Goal: Task Accomplishment & Management: Use online tool/utility

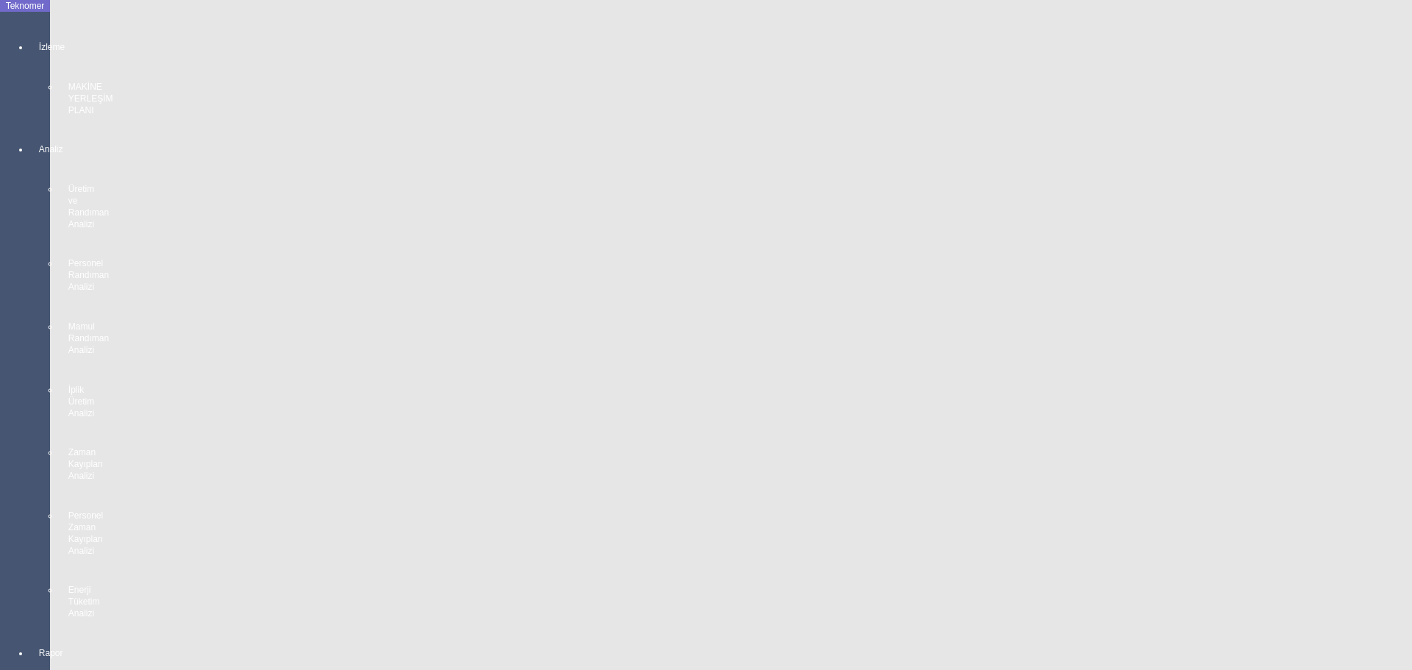
scroll to position [2274, 0]
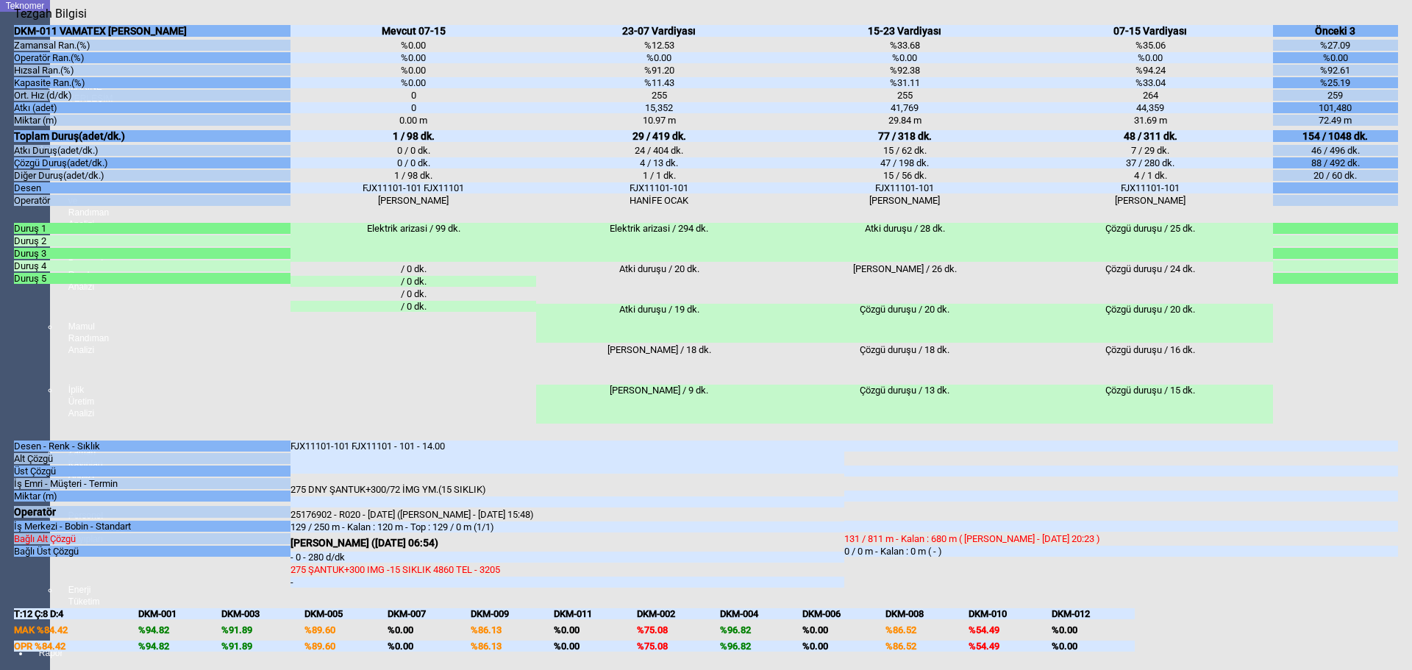
click at [0, 326] on body "Teknomer İzleme MAKİNE YERLEŞİM PLANI Analiz Üretim ve Randıman Analizi Persone…" at bounding box center [706, 335] width 1412 height 670
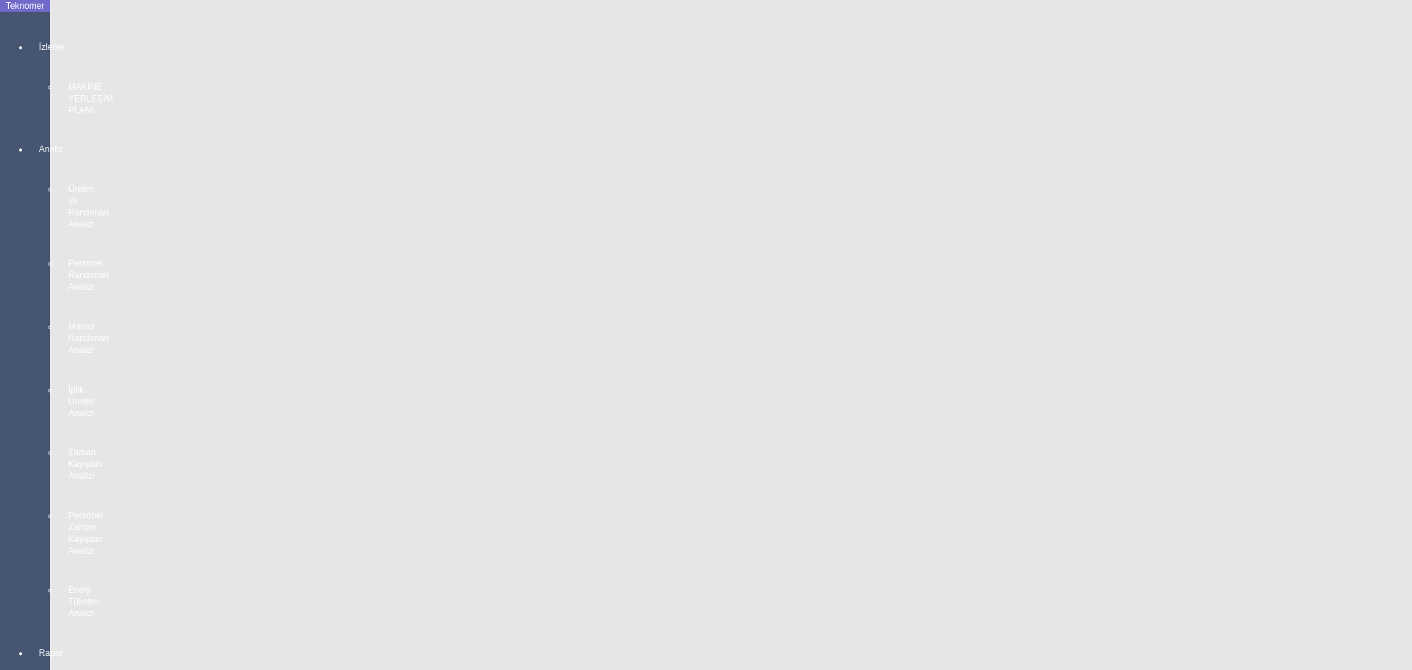
scroll to position [2642, 0]
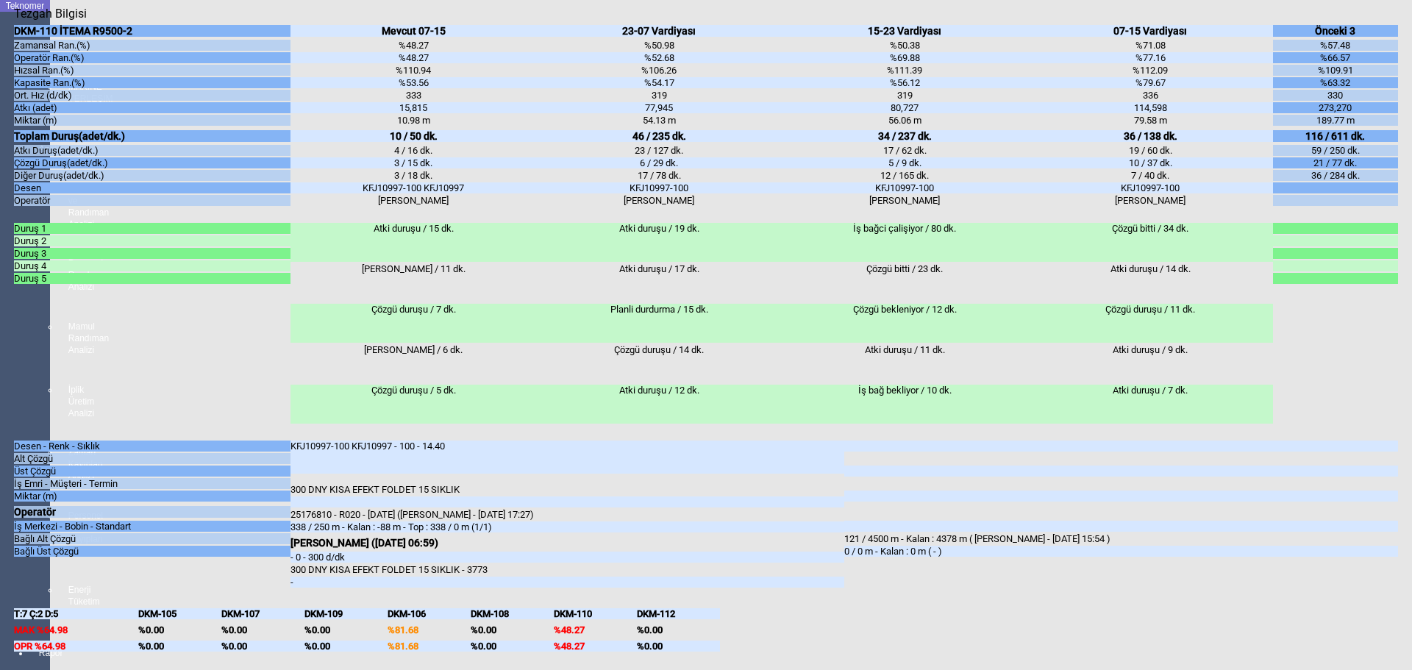
click at [6, 399] on body "Teknomer İzleme MAKİNE YERLEŞİM PLANI Analiz Üretim ve Randıman Analizi Persone…" at bounding box center [706, 335] width 1412 height 670
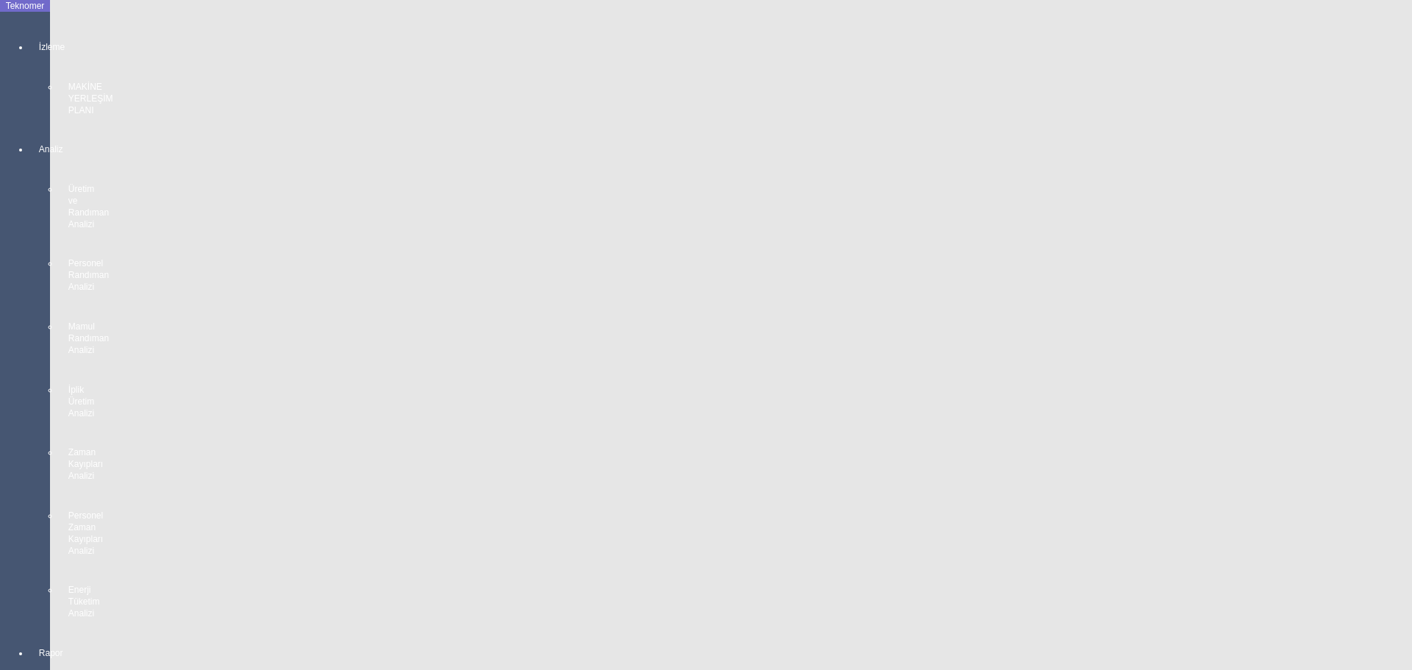
scroll to position [877, 0]
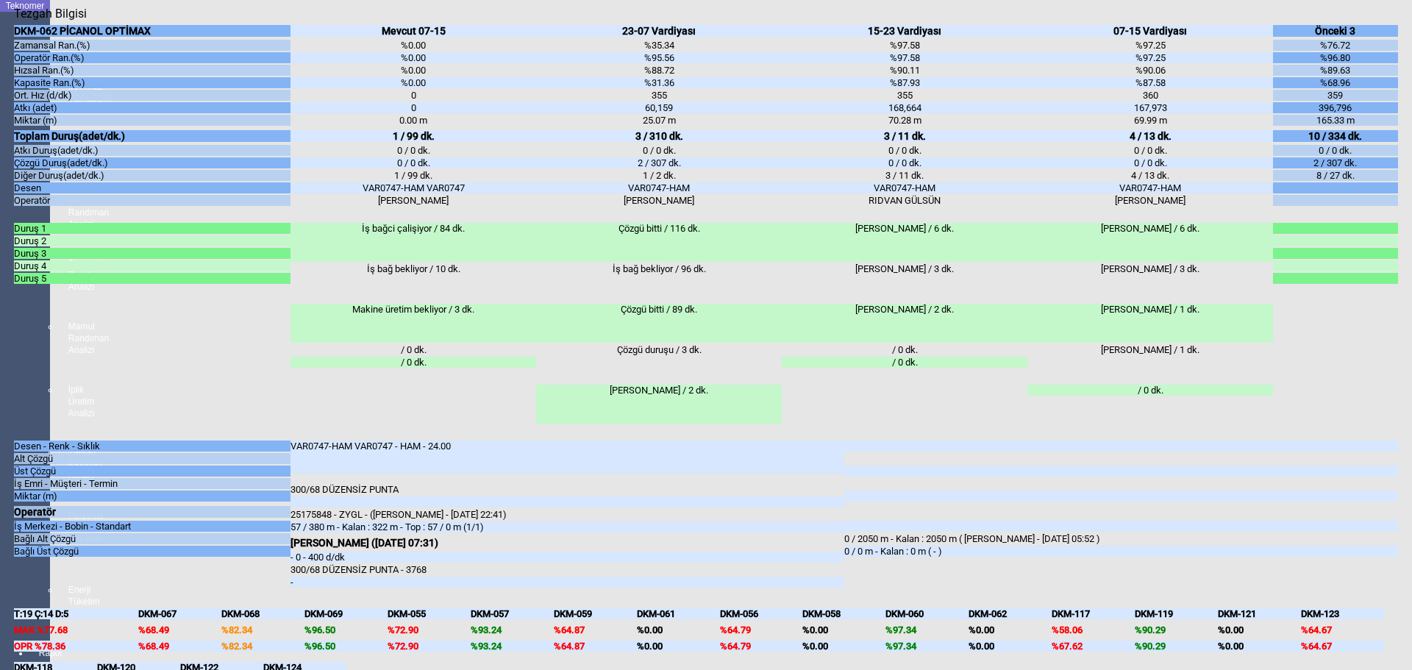
click at [12, 440] on body "Teknomer İzleme MAKİNE YERLEŞİM PLANI Analiz Üretim ve Randıman Analizi Persone…" at bounding box center [706, 335] width 1412 height 670
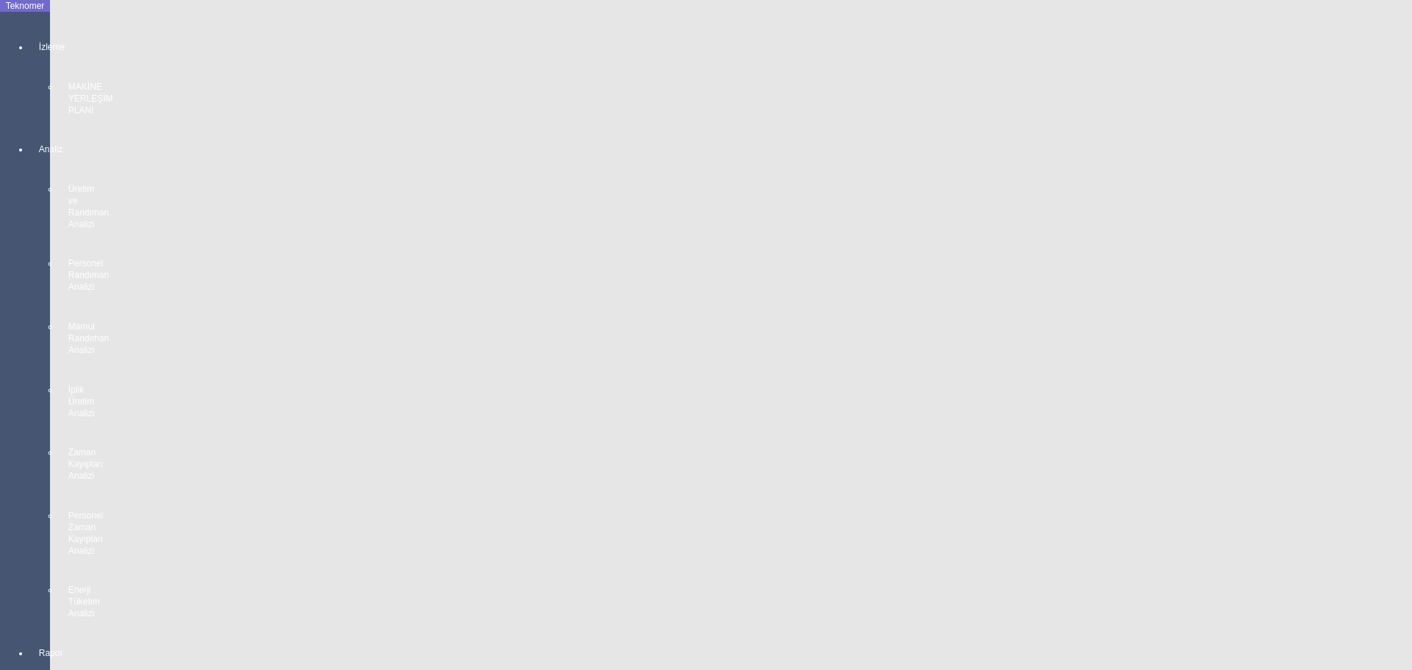
click at [5, 404] on body "Teknomer İzleme MAKİNE YERLEŞİM PLANI Analiz Üretim ve Randıman Analizi Persone…" at bounding box center [706, 335] width 1412 height 670
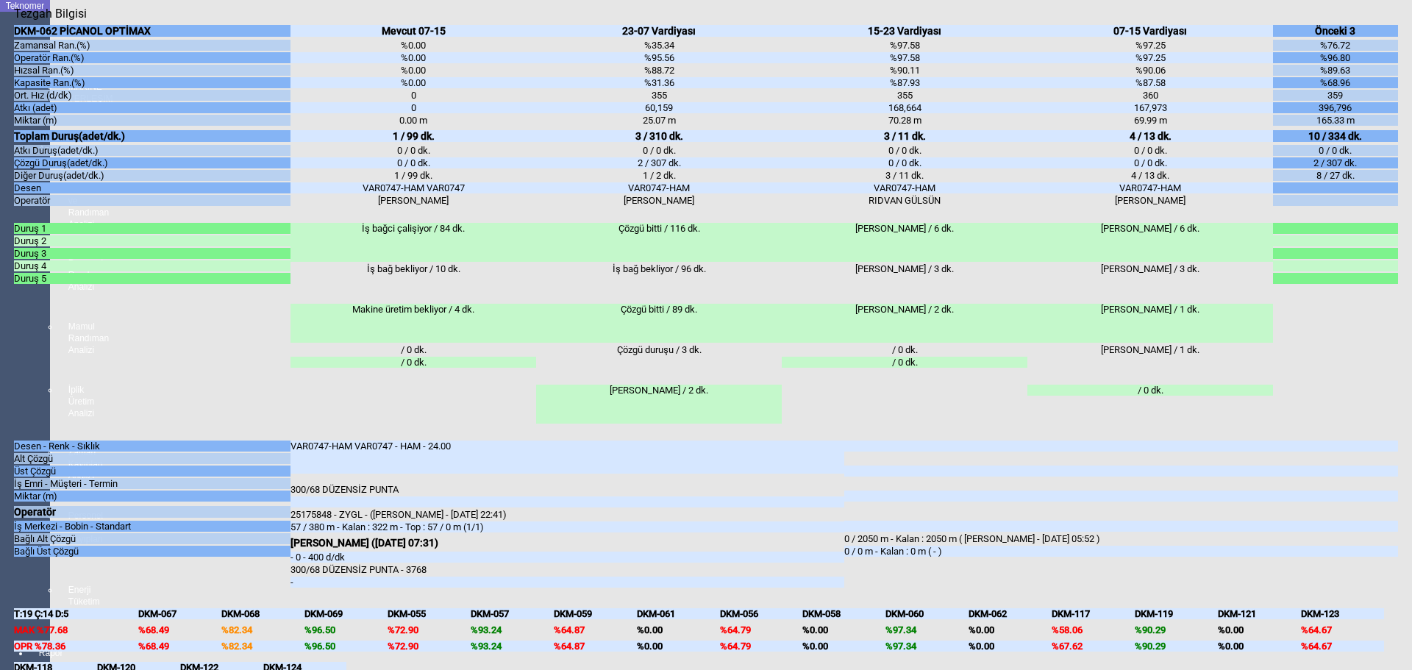
click at [0, 489] on body "Teknomer İzleme MAKİNE YERLEŞİM PLANI Analiz Üretim ve Randıman Analizi Persone…" at bounding box center [706, 335] width 1412 height 670
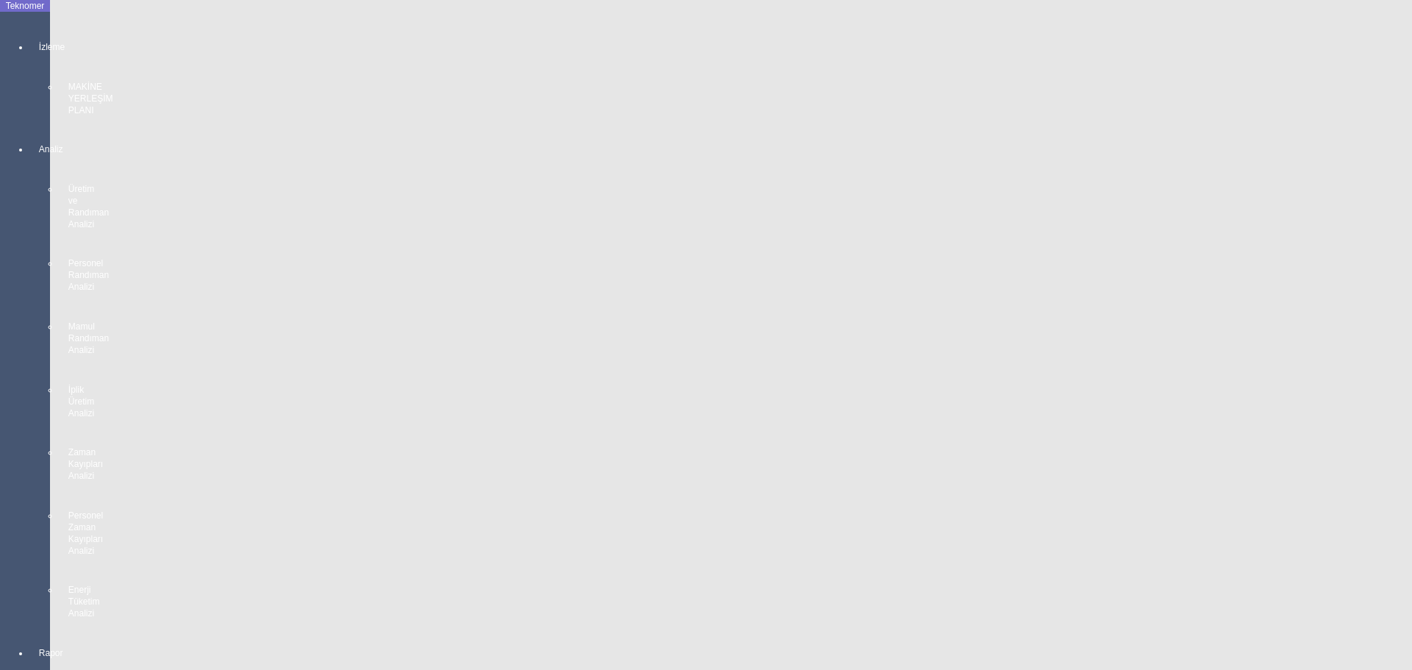
scroll to position [1171, 0]
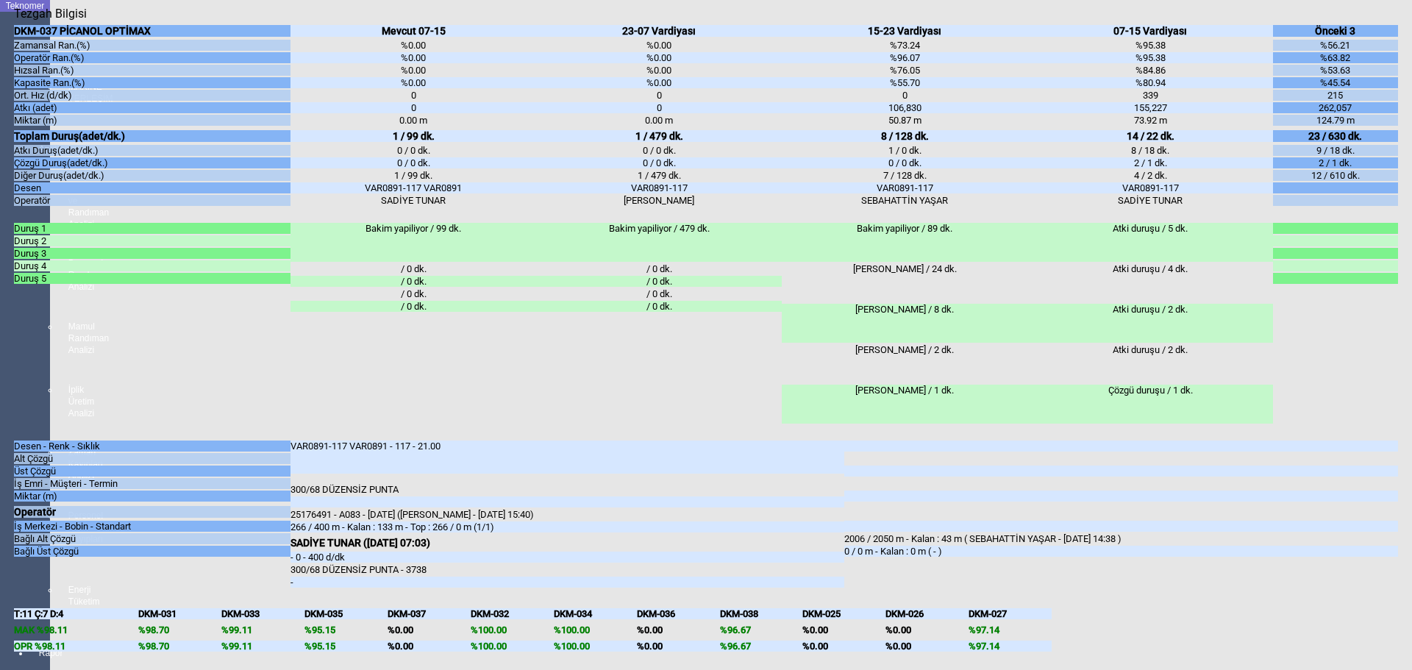
drag, startPoint x: 0, startPoint y: 451, endPoint x: 26, endPoint y: 451, distance: 25.7
click at [1, 451] on body "Teknomer İzleme MAKİNE YERLEŞİM PLANI Analiz Üretim ve Randıman Analizi Persone…" at bounding box center [706, 335] width 1412 height 670
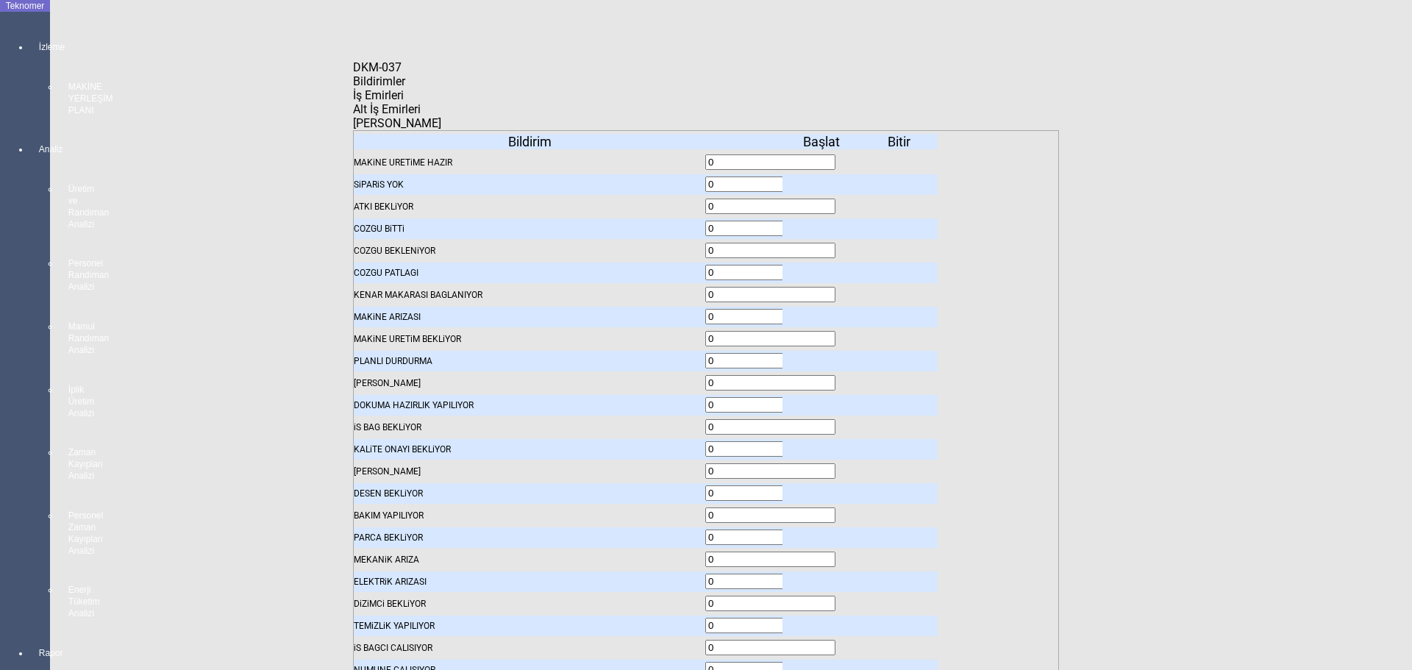
click at [404, 100] on span "İş Emirleri" at bounding box center [378, 95] width 51 height 14
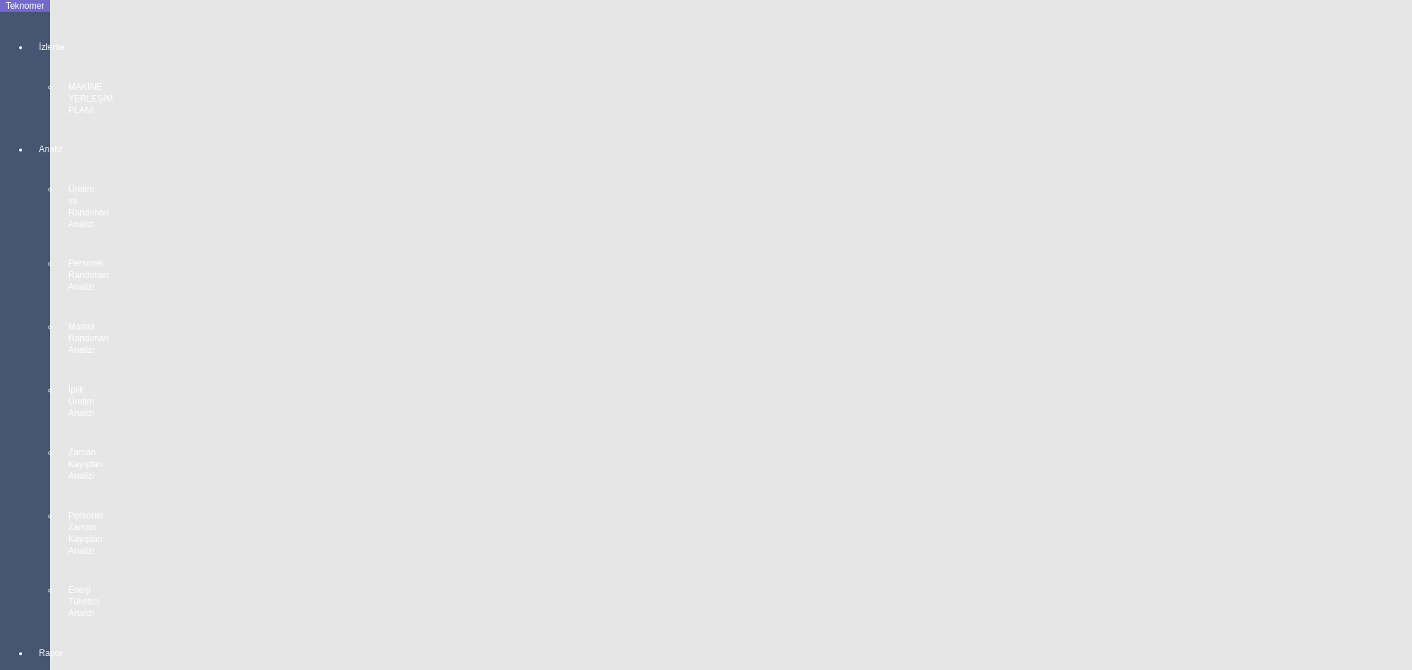
click at [26, 401] on body "Teknomer İzleme MAKİNE YERLEŞİM PLANI Analiz Üretim ve Randıman Analizi Persone…" at bounding box center [706, 335] width 1412 height 670
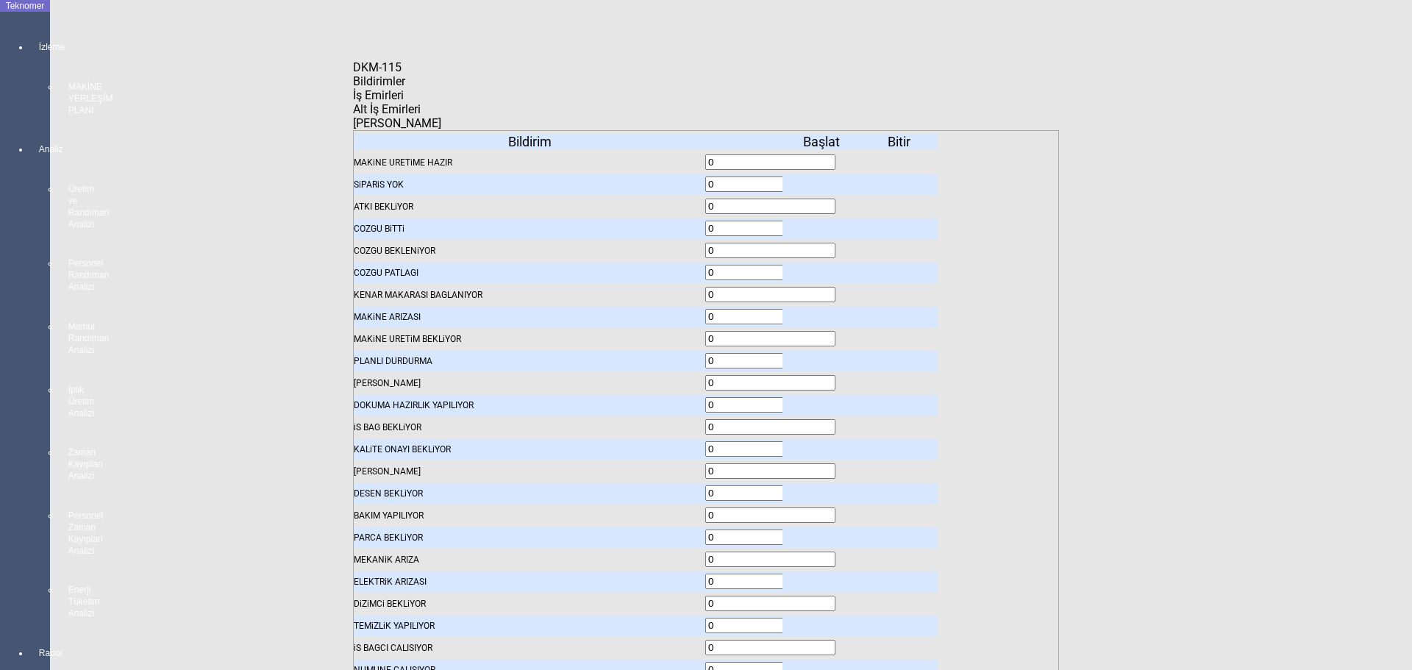
click at [0, 388] on body "Teknomer İzleme MAKİNE YERLEŞİM PLANI Analiz Üretim ve Randıman Analizi Persone…" at bounding box center [706, 335] width 1412 height 670
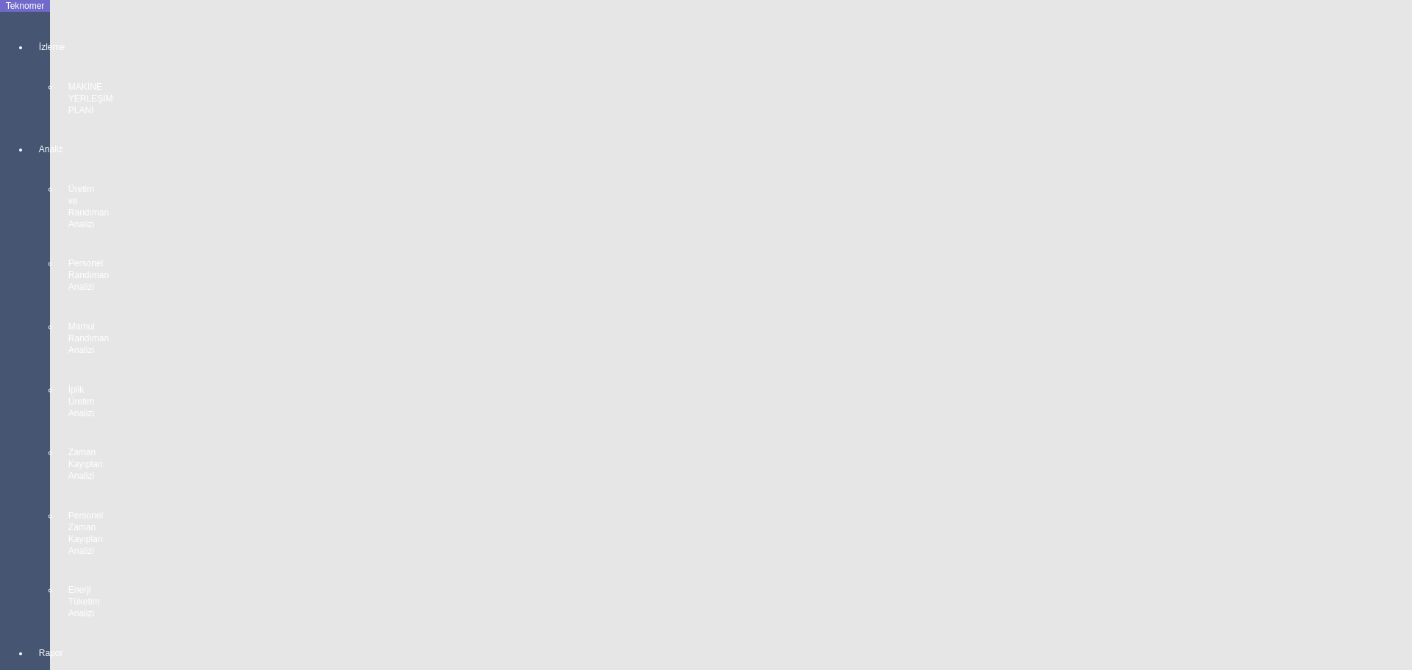
click at [0, 403] on body "Teknomer İzleme MAKİNE YERLEŞİM PLANI Analiz Üretim ve Randıman Analizi Persone…" at bounding box center [706, 335] width 1412 height 670
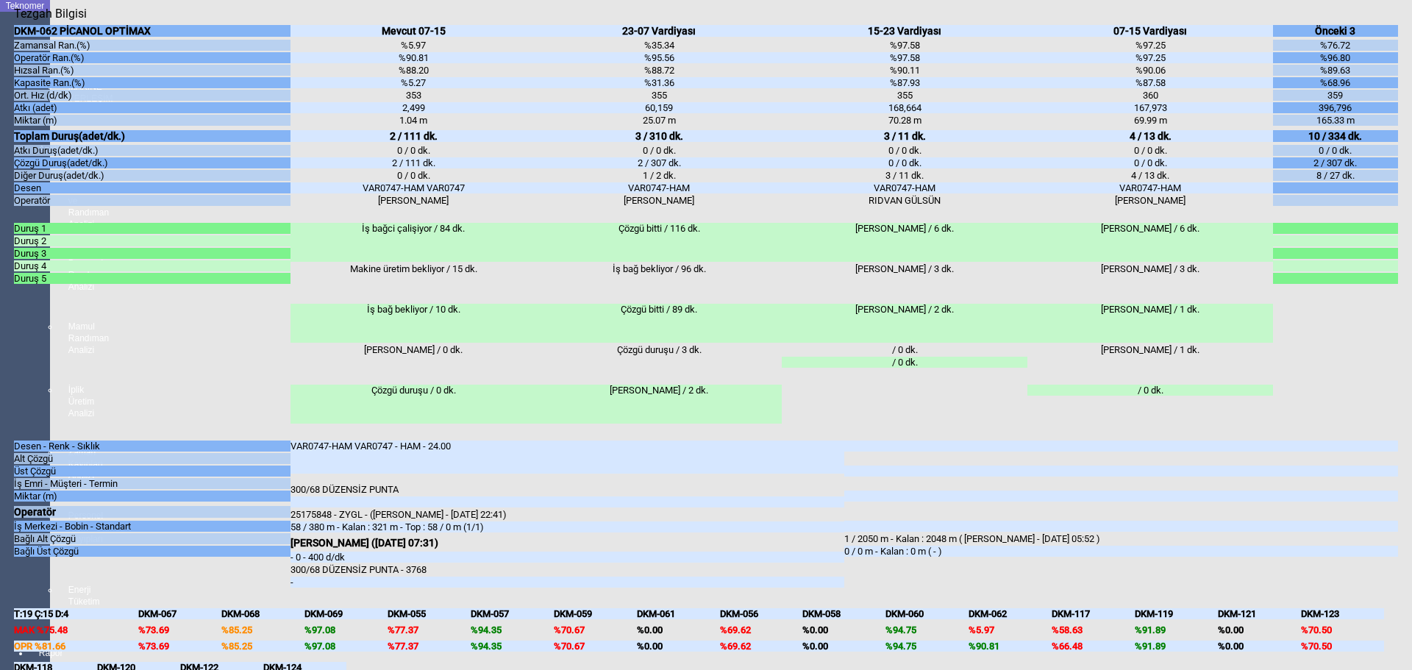
click at [5, 541] on body "Teknomer İzleme MAKİNE YERLEŞİM PLANI Analiz Üretim ve Randıman Analizi Persone…" at bounding box center [706, 335] width 1412 height 670
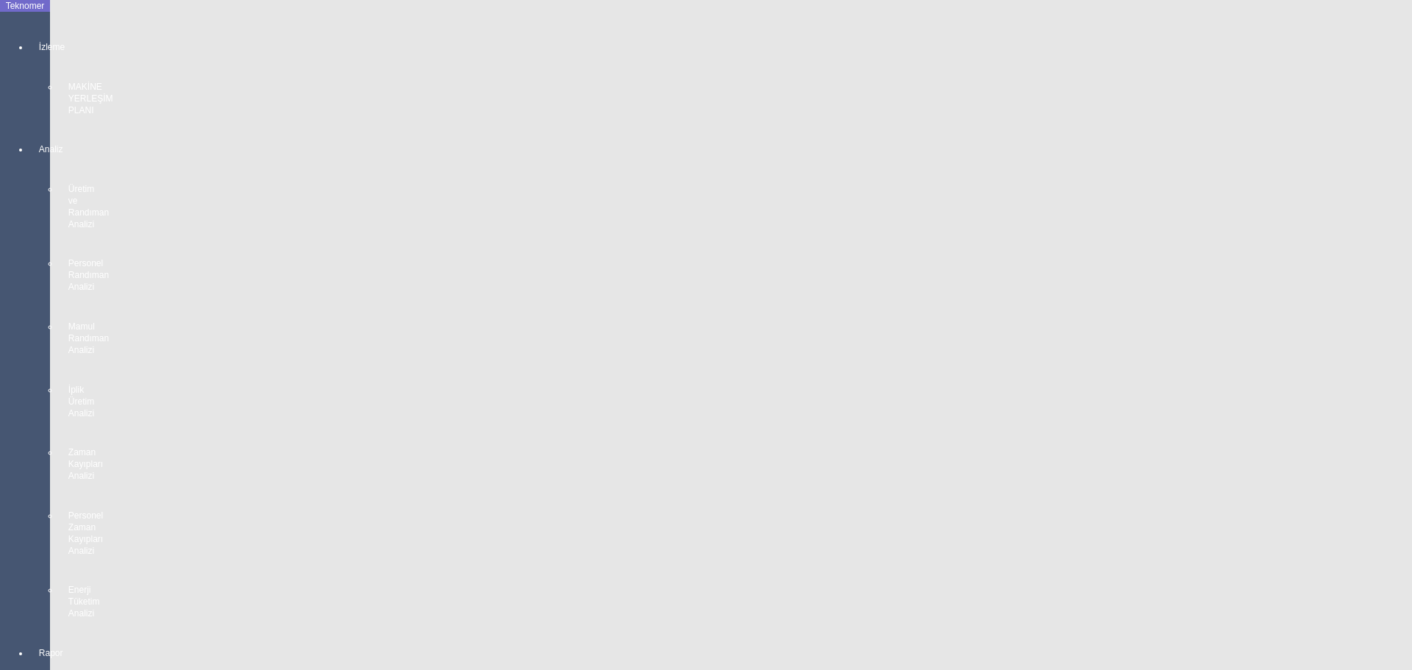
click at [1, 368] on body "Teknomer İzleme MAKİNE YERLEŞİM PLANI Analiz Üretim ve Randıman Analizi Persone…" at bounding box center [706, 335] width 1412 height 670
drag, startPoint x: 4, startPoint y: 351, endPoint x: 18, endPoint y: 349, distance: 13.4
click at [4, 351] on body "Teknomer İzleme MAKİNE YERLEŞİM PLANI Analiz Üretim ve Randıman Analizi Persone…" at bounding box center [706, 335] width 1412 height 670
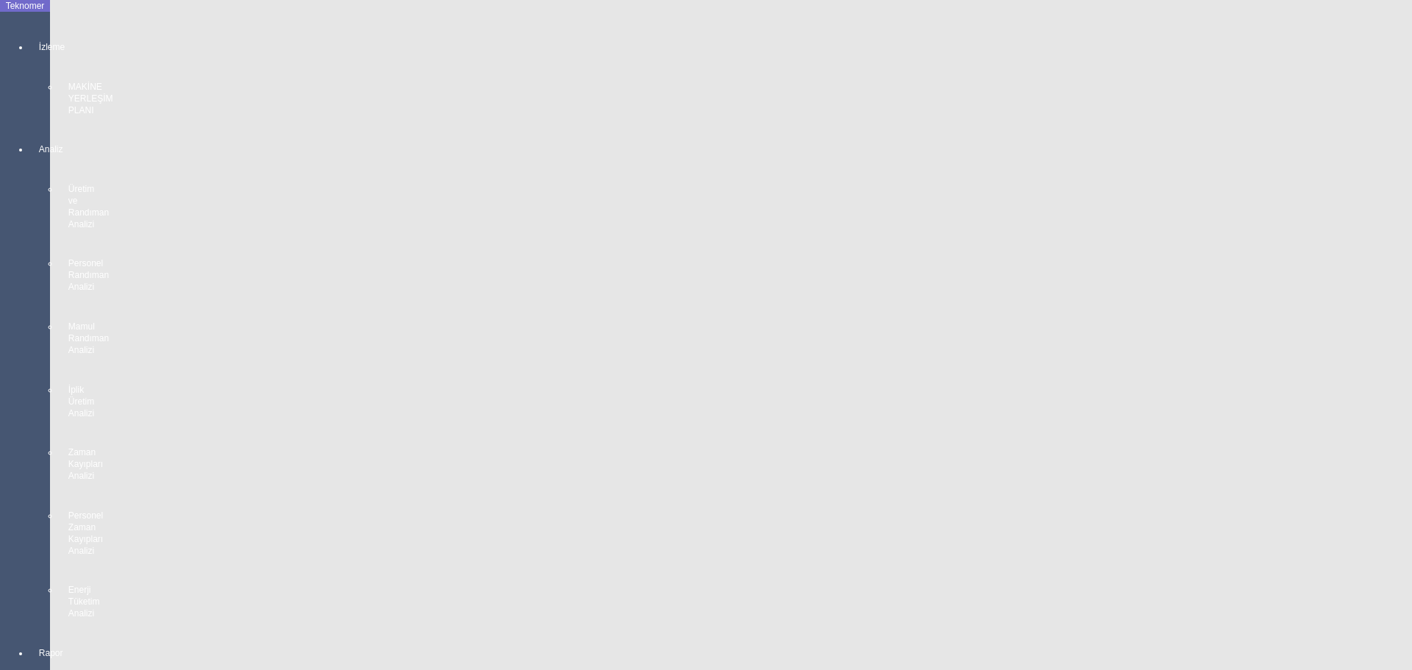
click at [4, 532] on body "Teknomer İzleme MAKİNE YERLEŞİM PLANI Analiz Üretim ve Randıman Analizi Persone…" at bounding box center [706, 335] width 1412 height 670
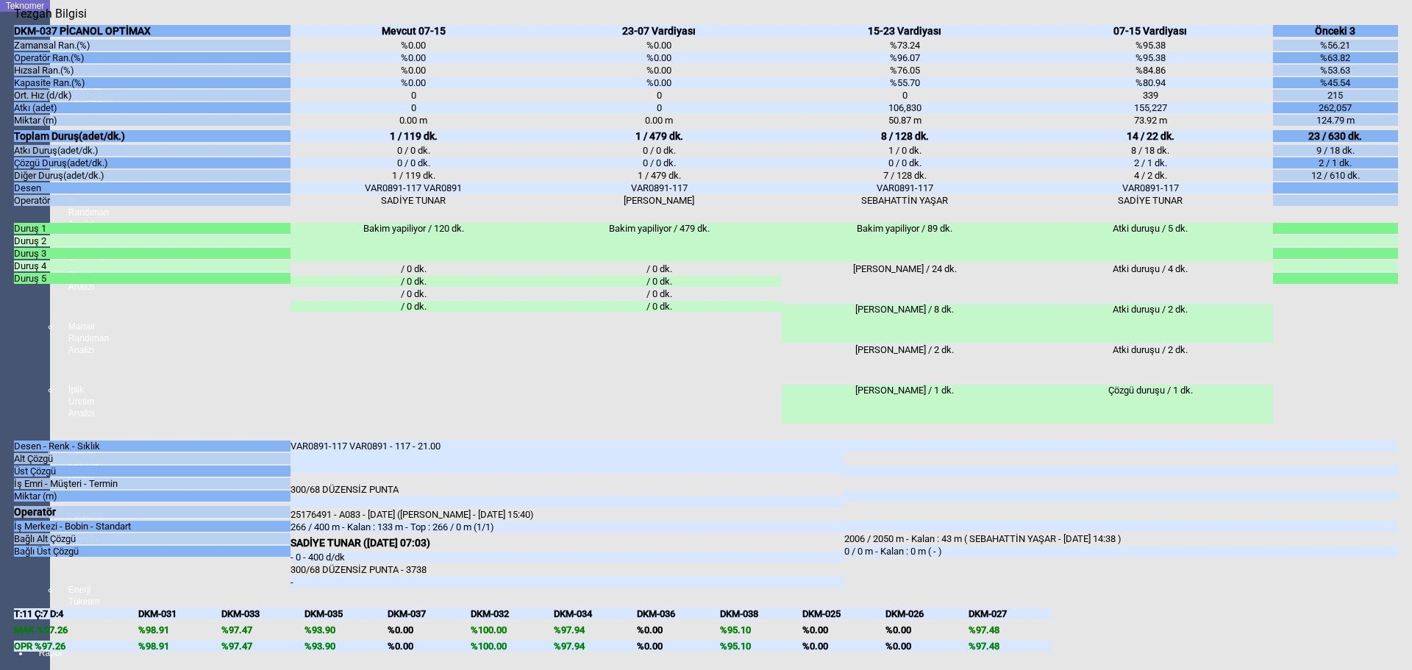
click at [6, 530] on body "Teknomer İzleme MAKİNE YERLEŞİM PLANI Analiz Üretim ve Randıman Analizi Persone…" at bounding box center [706, 335] width 1412 height 670
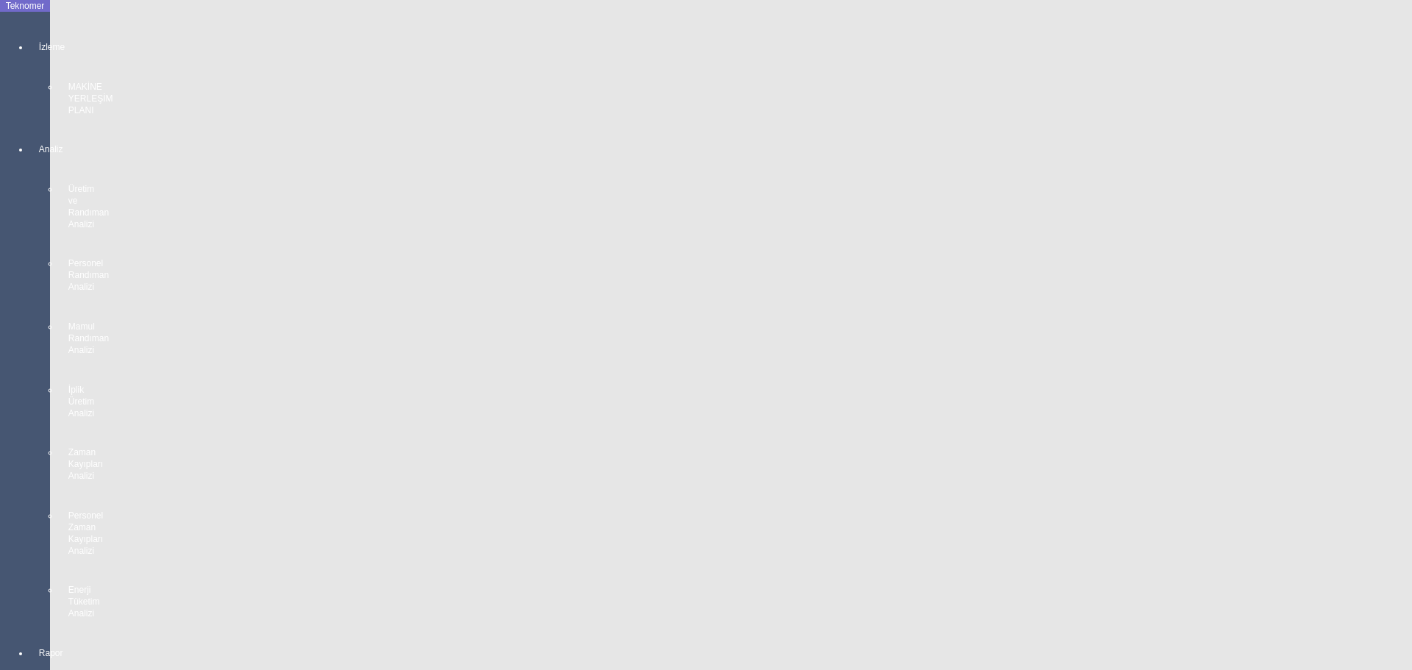
scroll to position [1029, 0]
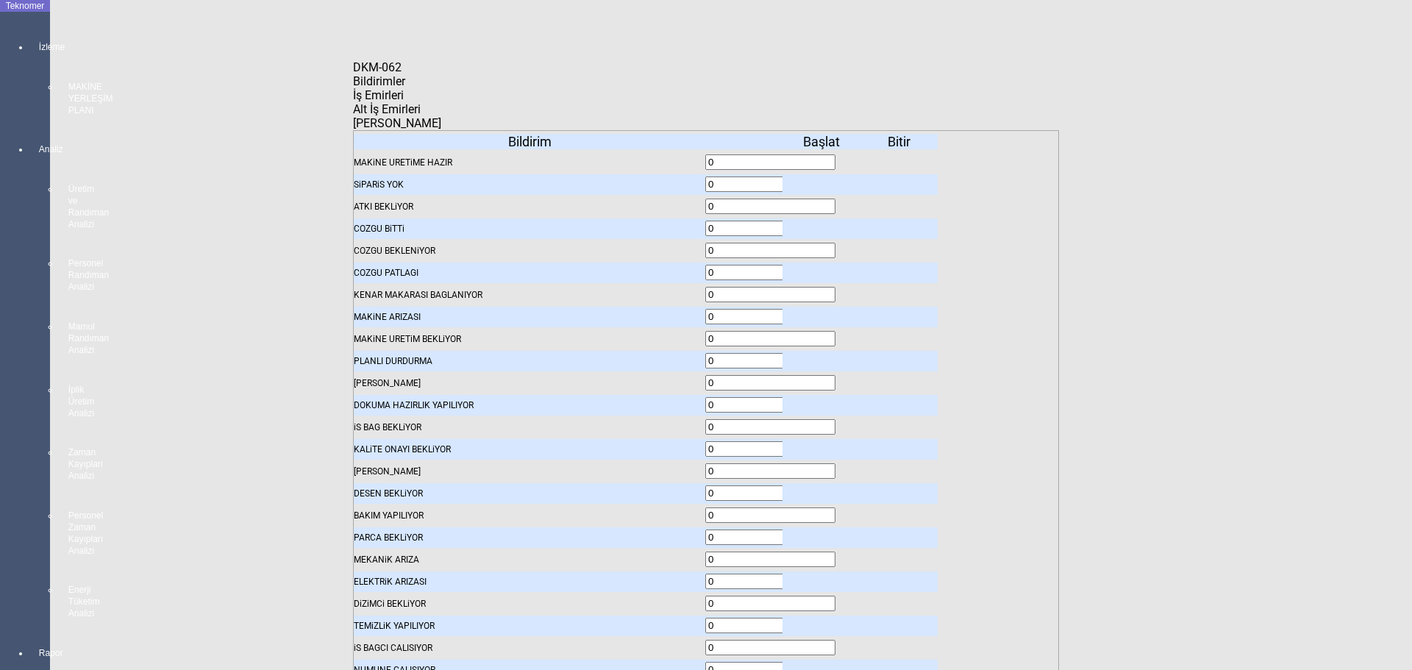
drag, startPoint x: 859, startPoint y: 235, endPoint x: 769, endPoint y: 231, distance: 89.8
type input "0"
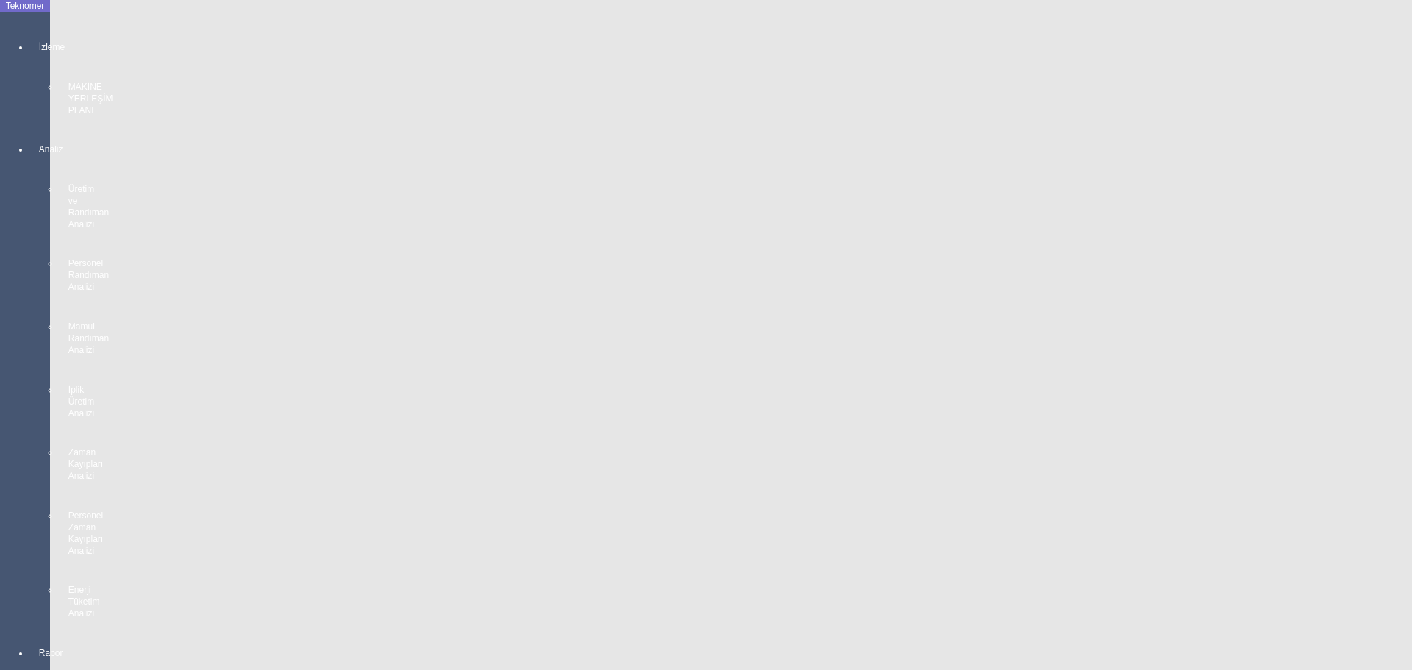
scroll to position [2642, 0]
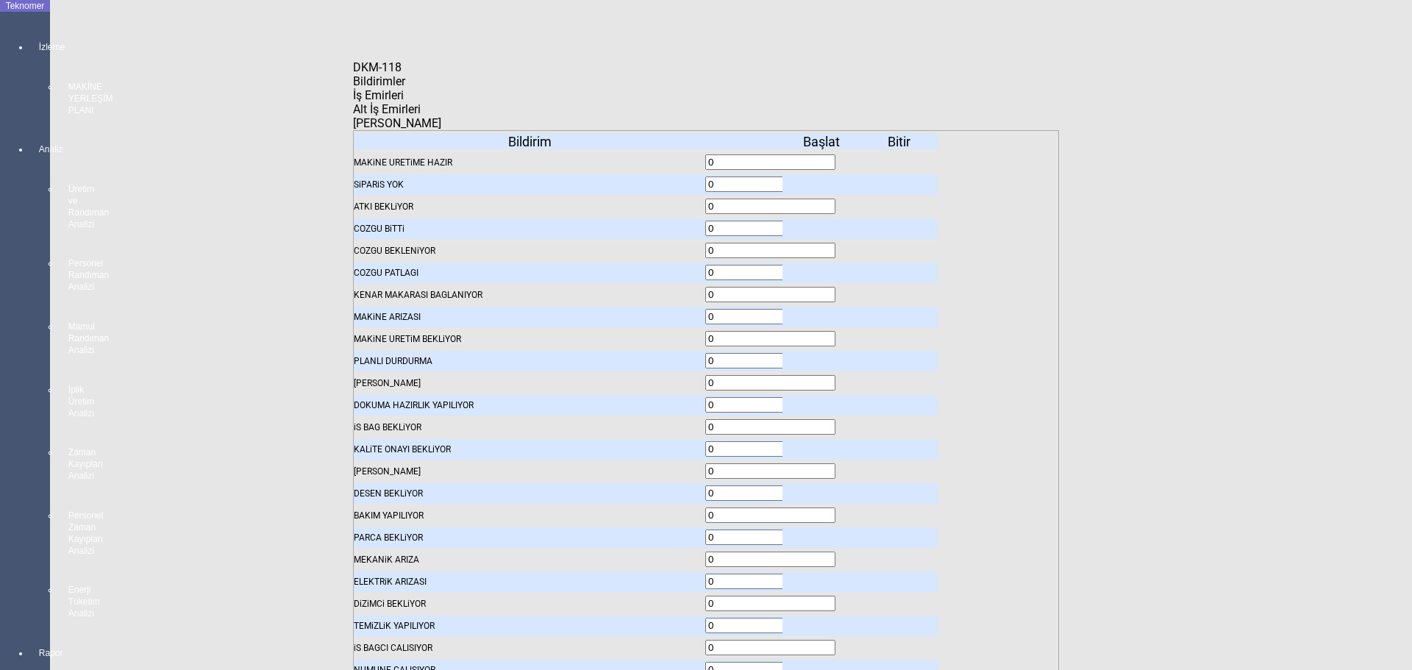
click at [399, 88] on span "Bildirimler" at bounding box center [379, 81] width 52 height 14
click at [823, 201] on icon at bounding box center [823, 206] width 0 height 10
